Goal: Transaction & Acquisition: Purchase product/service

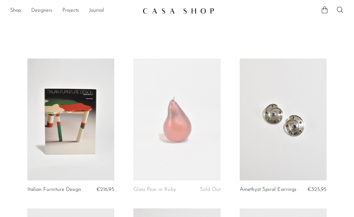
click at [16, 9] on link "Shop" at bounding box center [15, 11] width 11 height 8
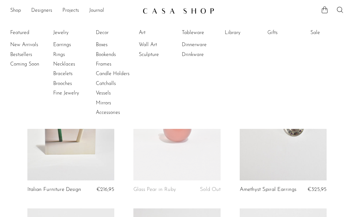
click at [21, 45] on link "New Arrivals" at bounding box center [34, 44] width 48 height 7
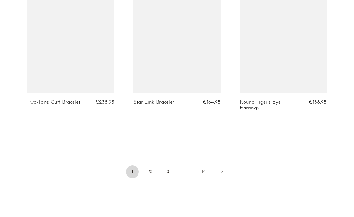
scroll to position [1800, 0]
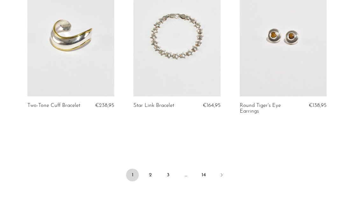
click at [222, 173] on icon "Next" at bounding box center [221, 175] width 5 height 5
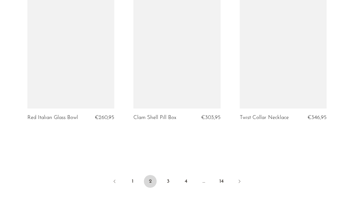
scroll to position [1783, 0]
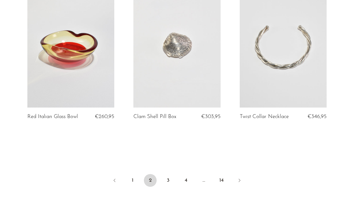
click at [132, 182] on link "1" at bounding box center [132, 180] width 13 height 13
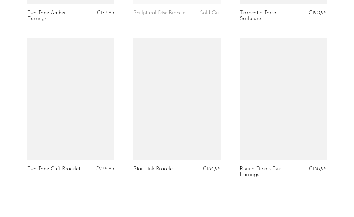
scroll to position [1737, 0]
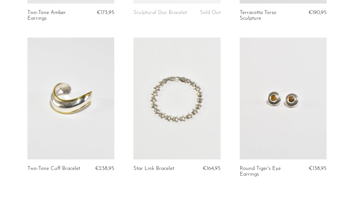
click at [189, 134] on link at bounding box center [176, 99] width 87 height 122
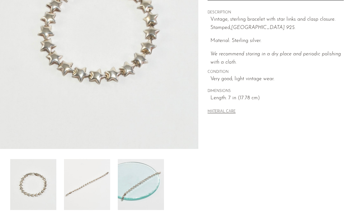
scroll to position [119, 0]
click at [98, 196] on img at bounding box center [87, 184] width 46 height 51
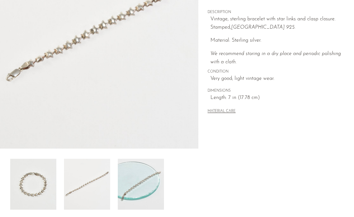
click at [148, 189] on img at bounding box center [141, 184] width 46 height 51
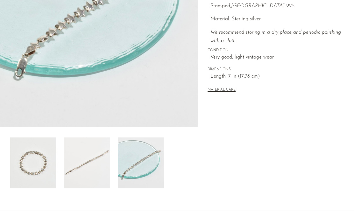
scroll to position [141, 0]
click at [45, 163] on img at bounding box center [33, 163] width 46 height 51
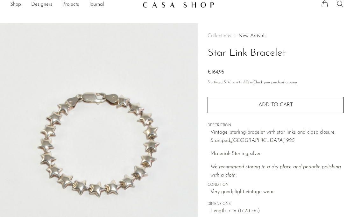
scroll to position [0, 0]
